Goal: Check status: Check status

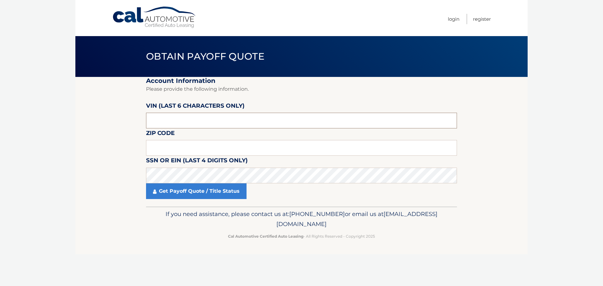
click at [155, 123] on input "text" at bounding box center [301, 121] width 311 height 16
type input "077974"
type input "11710"
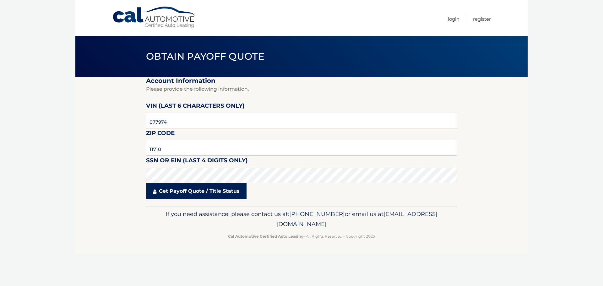
click at [181, 193] on link "Get Payoff Quote / Title Status" at bounding box center [196, 191] width 100 height 16
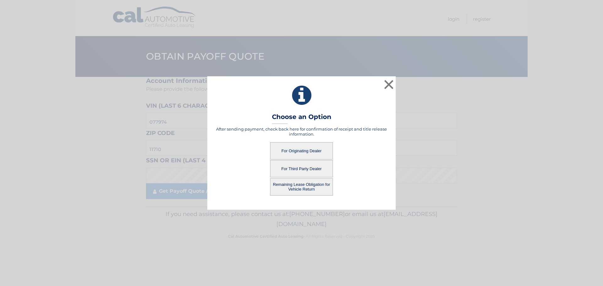
click at [308, 153] on button "For Originating Dealer" at bounding box center [301, 150] width 63 height 17
click at [296, 153] on button "For Originating Dealer" at bounding box center [301, 150] width 63 height 17
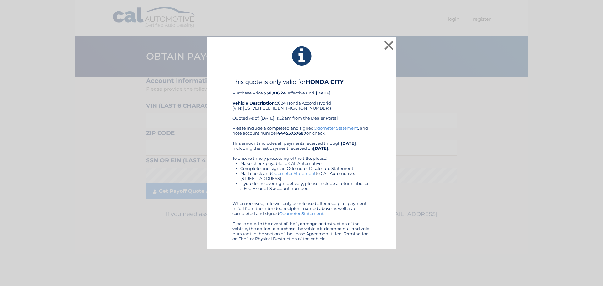
drag, startPoint x: 236, startPoint y: 92, endPoint x: 382, endPoint y: 242, distance: 209.2
click at [382, 242] on div "× This quote is only valid for HONDA CITY Purchase Price: $38,016.24 , effectiv…" at bounding box center [301, 143] width 188 height 212
click at [390, 51] on button "×" at bounding box center [388, 45] width 13 height 13
